Goal: Navigation & Orientation: Find specific page/section

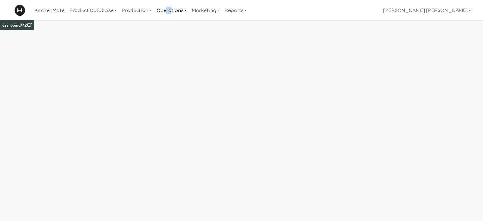
drag, startPoint x: 173, startPoint y: 10, endPoint x: 168, endPoint y: 6, distance: 5.4
click at [168, 6] on link "Operations" at bounding box center [171, 10] width 35 height 20
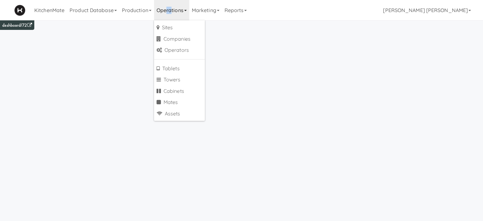
click at [168, 6] on link "Operations" at bounding box center [171, 10] width 35 height 20
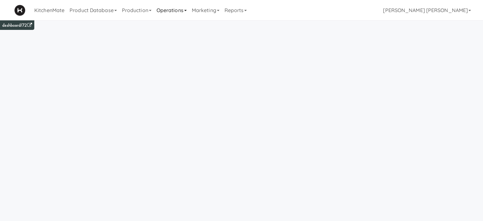
click at [170, 13] on link "Operations" at bounding box center [171, 10] width 35 height 20
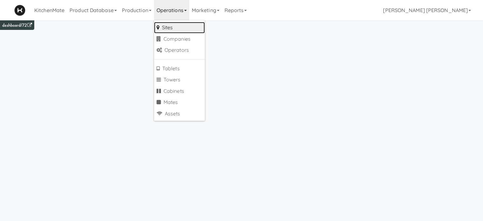
click at [171, 23] on link "Sites" at bounding box center [179, 27] width 51 height 11
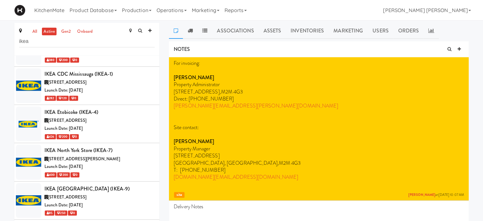
scroll to position [66, 0]
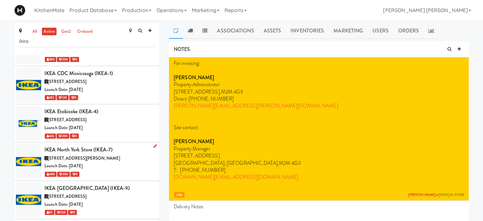
click at [79, 159] on span "[STREET_ADDRESS][PERSON_NAME]" at bounding box center [84, 158] width 72 height 6
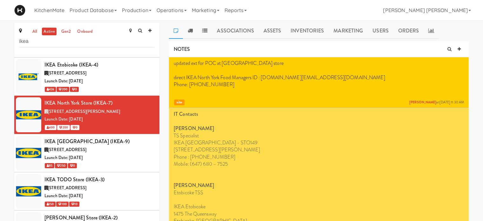
scroll to position [114, 0]
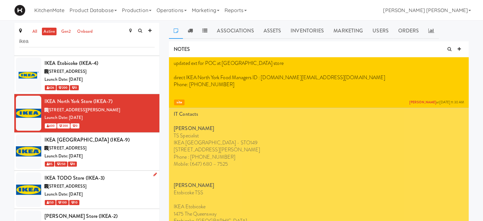
click at [86, 184] on span "[STREET_ADDRESS]" at bounding box center [67, 186] width 38 height 6
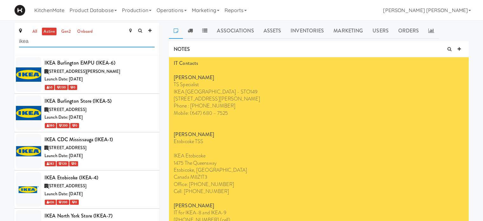
click at [108, 40] on input "ikea" at bounding box center [86, 42] width 135 height 12
type input "i"
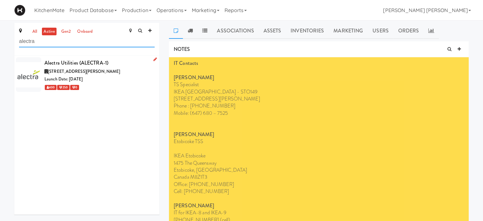
type input "alectra"
click at [61, 69] on span "[STREET_ADDRESS][PERSON_NAME]" at bounding box center [84, 71] width 72 height 6
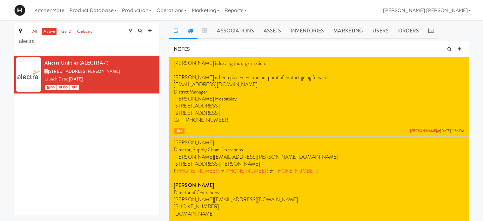
click at [190, 29] on icon at bounding box center [190, 30] width 5 height 5
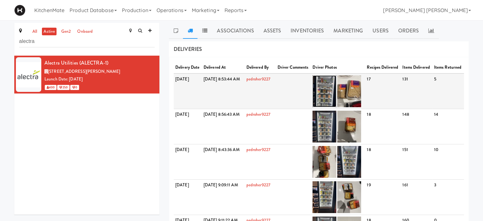
click at [336, 101] on img at bounding box center [324, 91] width 24 height 32
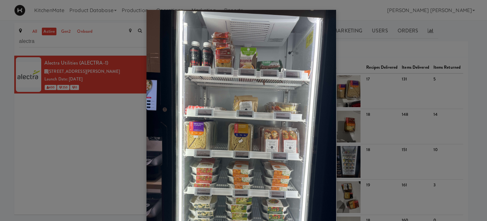
click at [96, 141] on div at bounding box center [243, 110] width 487 height 221
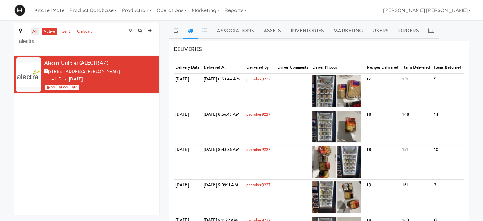
click at [33, 31] on link "all" at bounding box center [35, 32] width 8 height 8
click at [48, 30] on link "active" at bounding box center [49, 32] width 15 height 8
